Goal: Transaction & Acquisition: Book appointment/travel/reservation

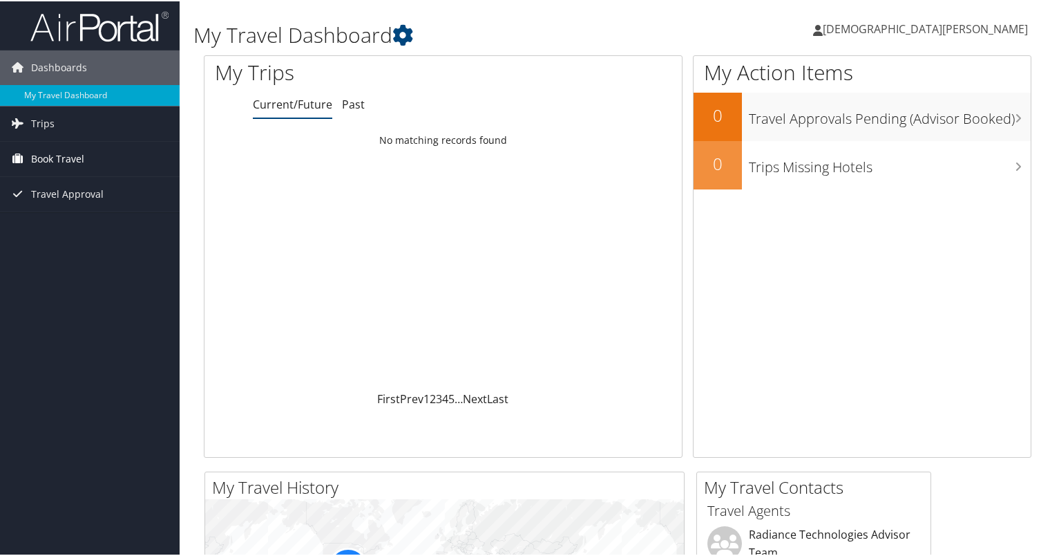
click at [55, 147] on span "Book Travel" at bounding box center [57, 157] width 53 height 35
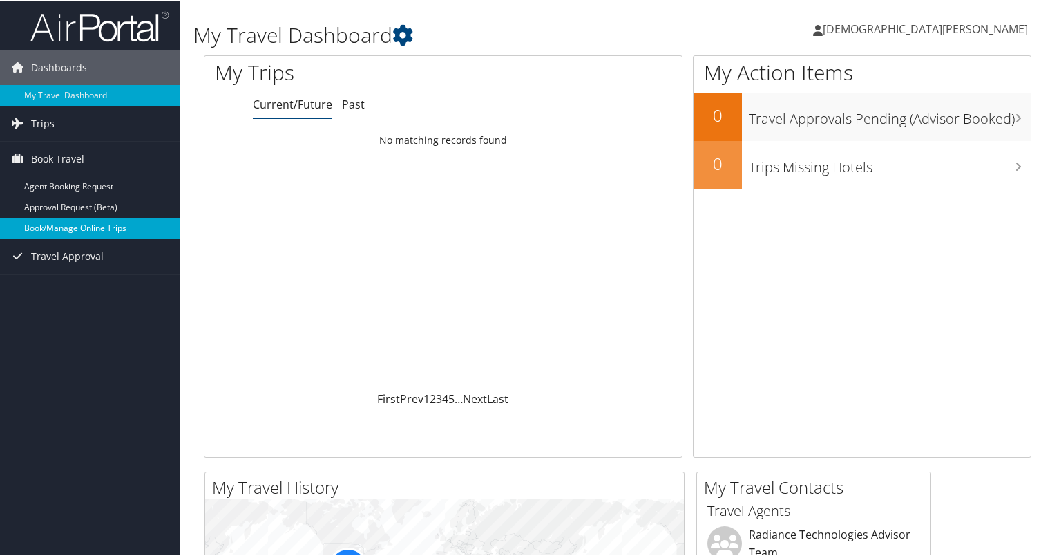
click at [131, 229] on link "Book/Manage Online Trips" at bounding box center [90, 226] width 180 height 21
click at [113, 155] on link "Book Travel" at bounding box center [90, 157] width 180 height 35
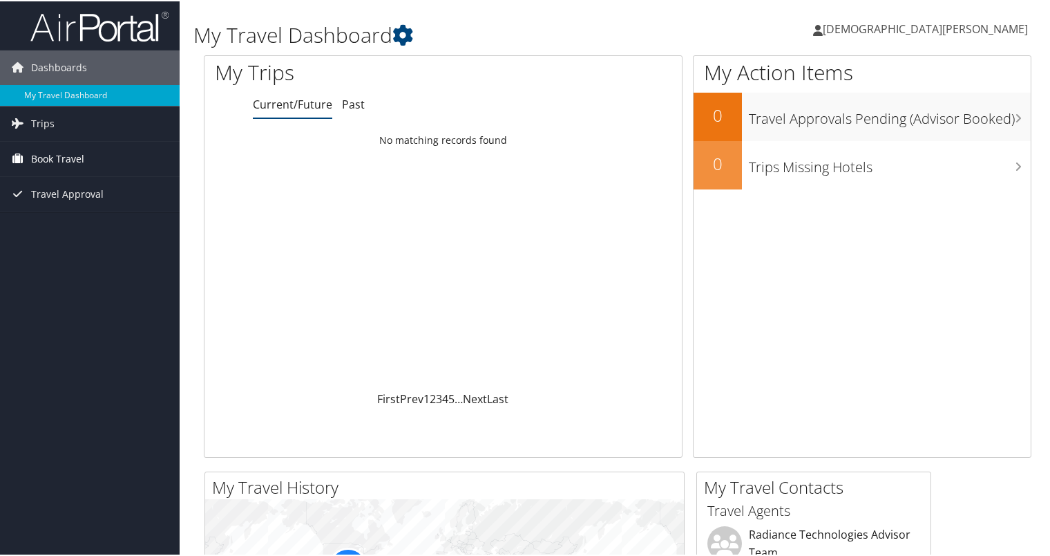
click at [113, 155] on link "Book Travel" at bounding box center [90, 157] width 180 height 35
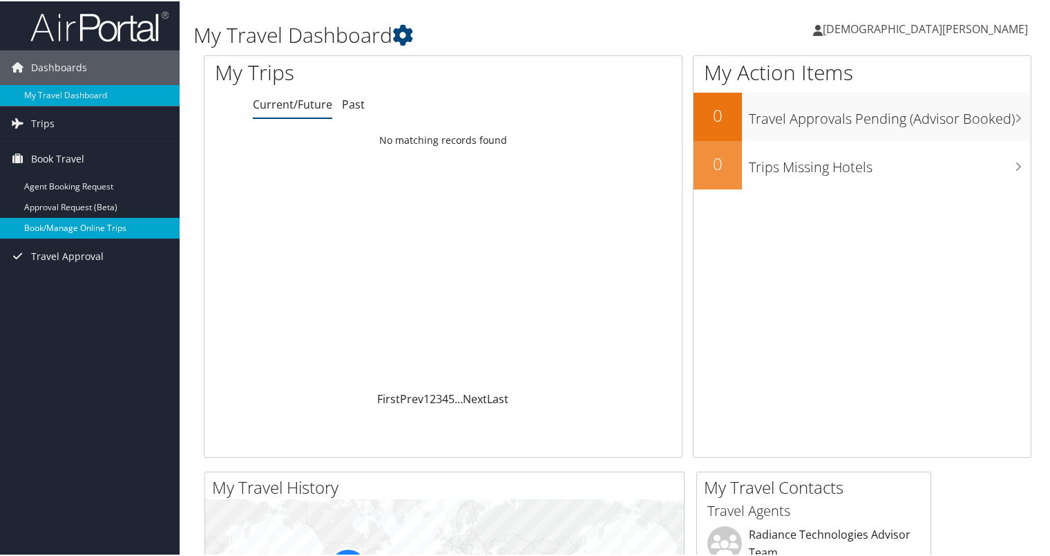
click at [129, 228] on link "Book/Manage Online Trips" at bounding box center [90, 226] width 180 height 21
